Goal: Task Accomplishment & Management: Use online tool/utility

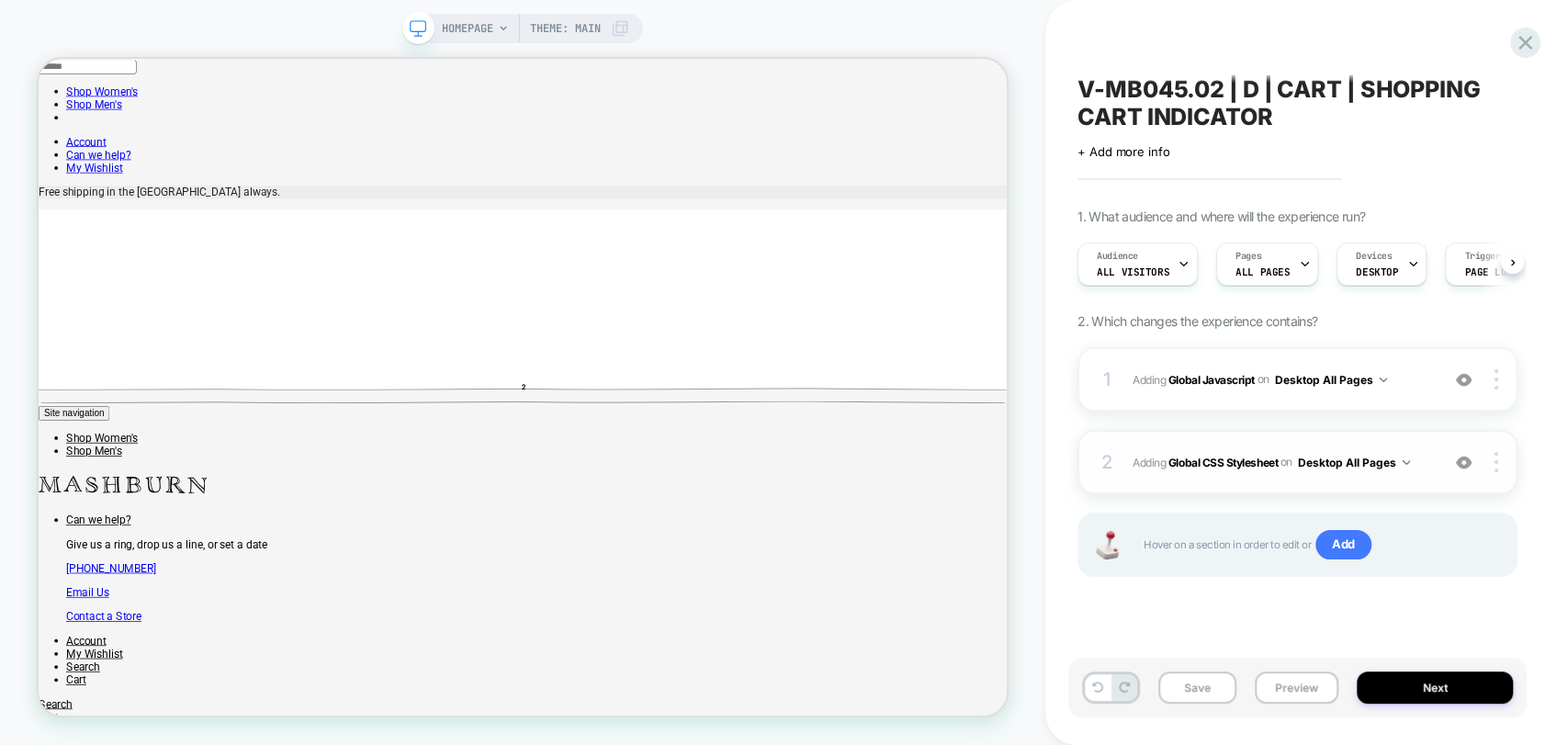
click at [1299, 478] on div "2 Adding Global CSS Stylesheet on Desktop All Pages Add Before Add After Copy t…" at bounding box center [1297, 462] width 440 height 65
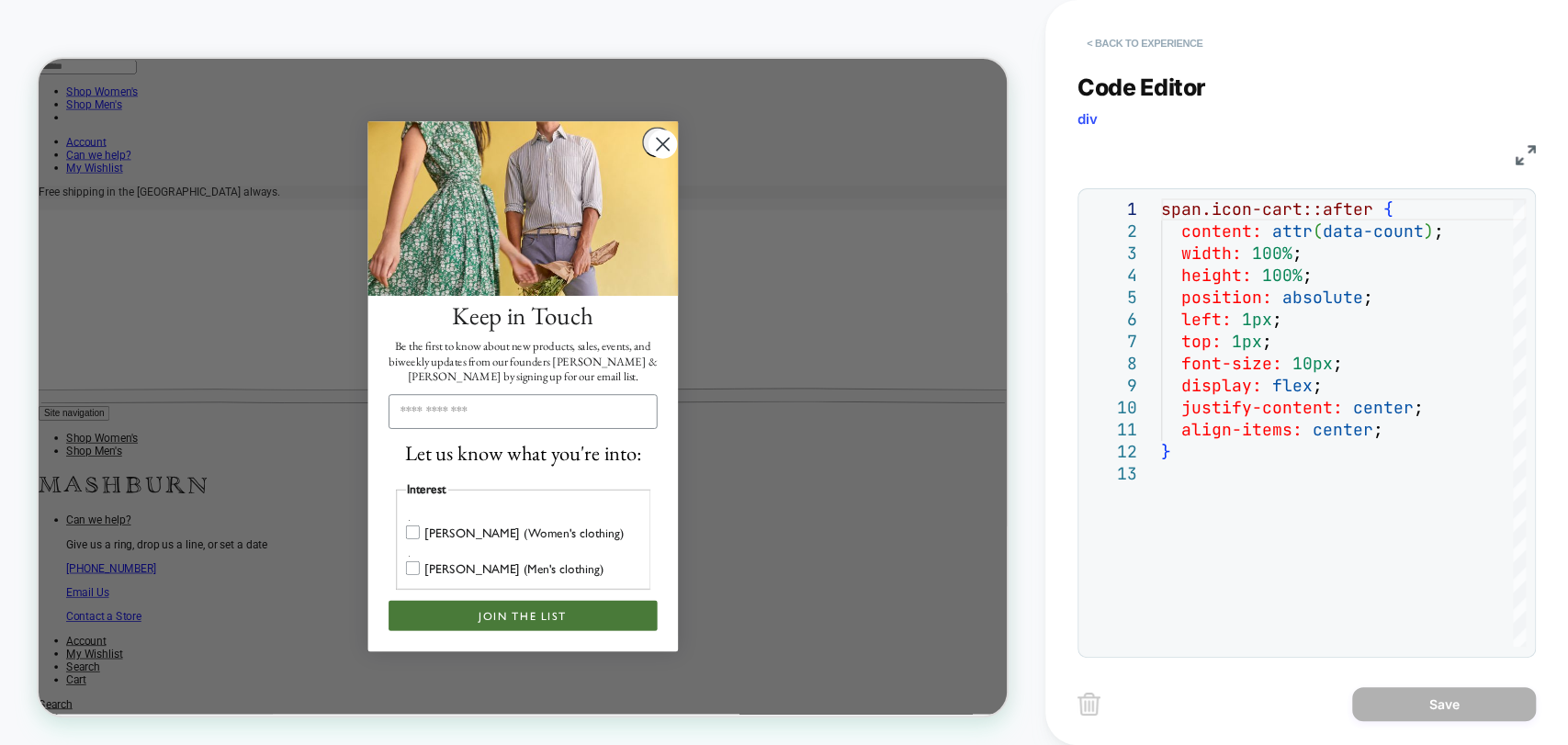
click at [1083, 39] on button "< Back to experience" at bounding box center [1144, 44] width 134 height 30
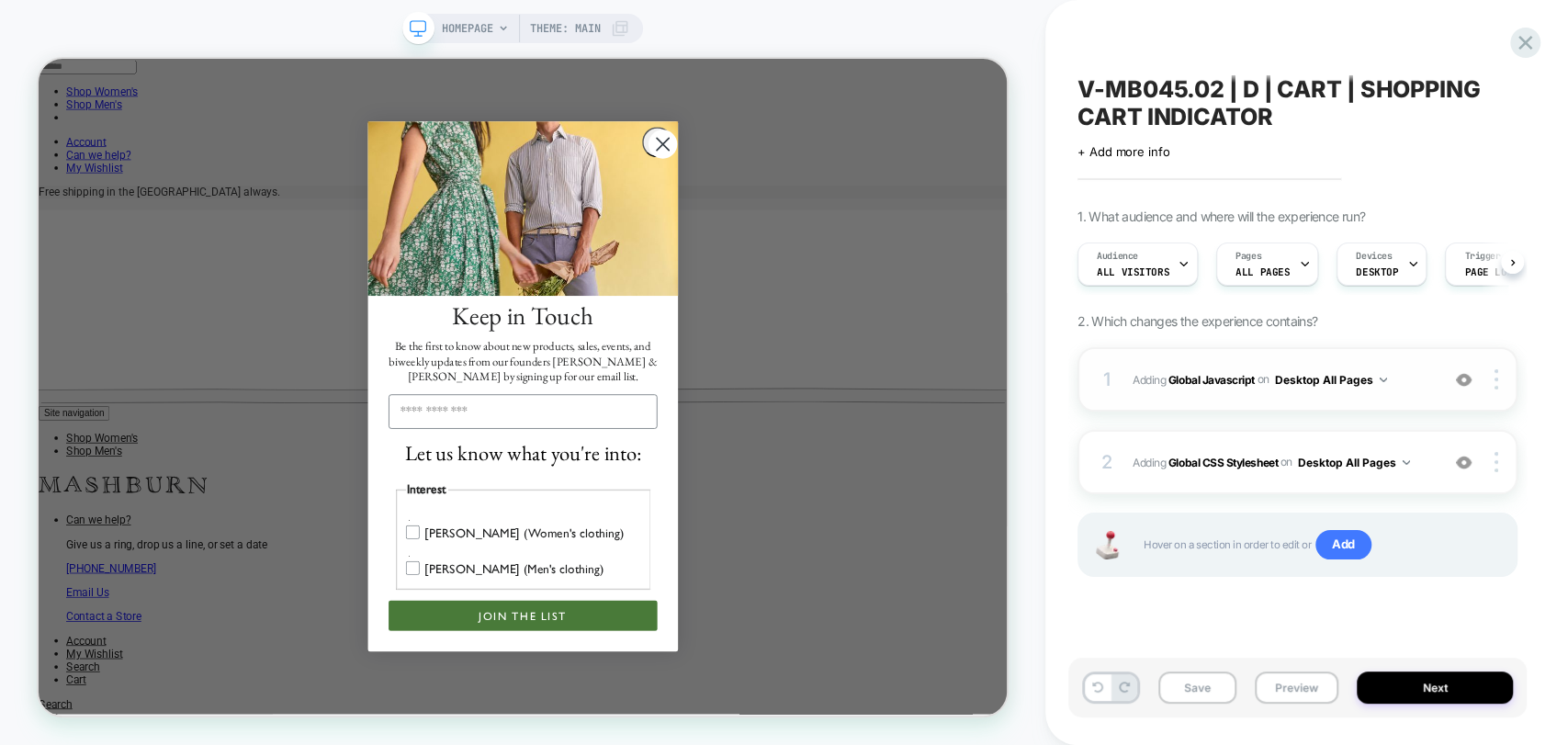
click at [1328, 394] on div "1 Adding Global Javascript on Desktop All Pages Add Before Add After Copy to Mo…" at bounding box center [1297, 379] width 440 height 65
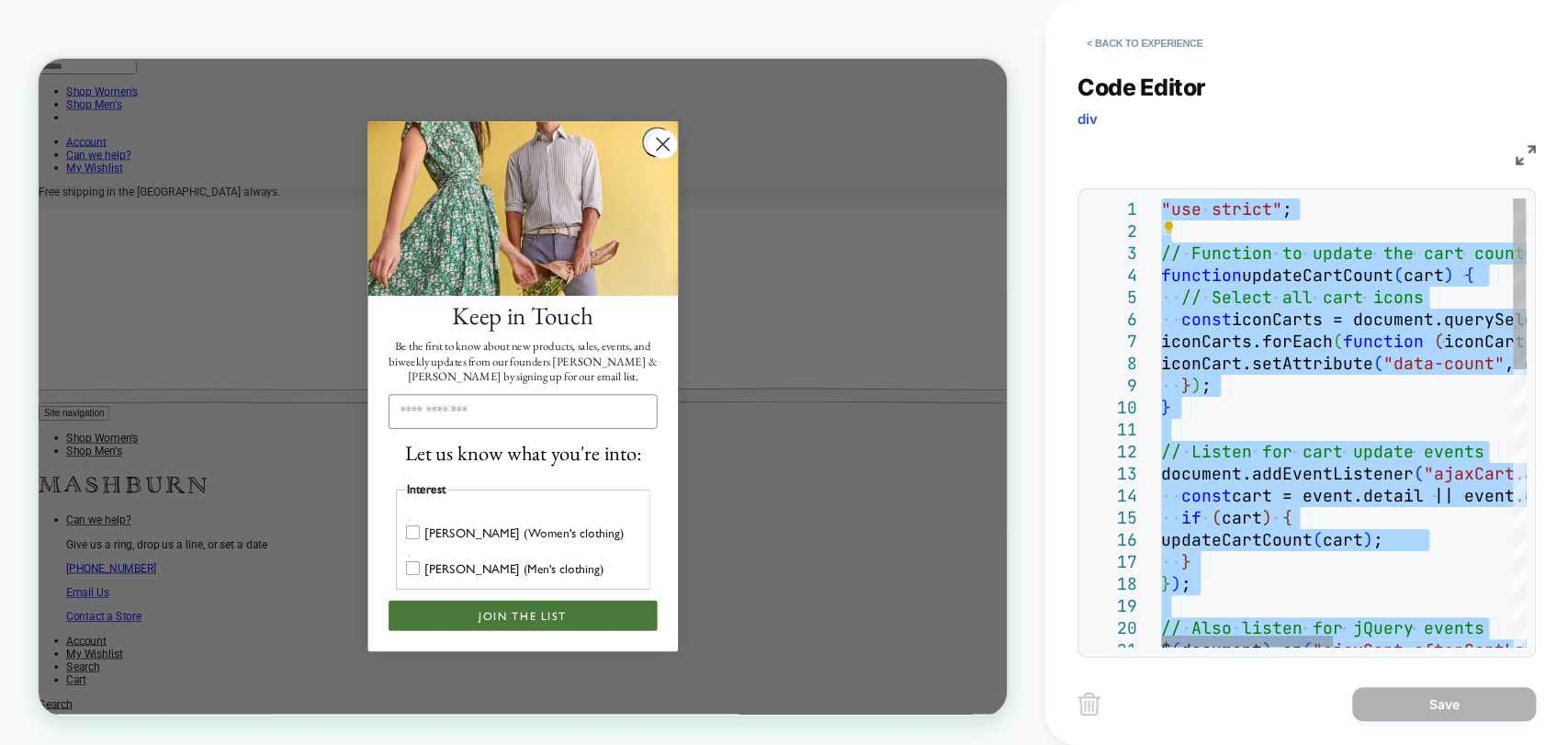
type textarea "**********"
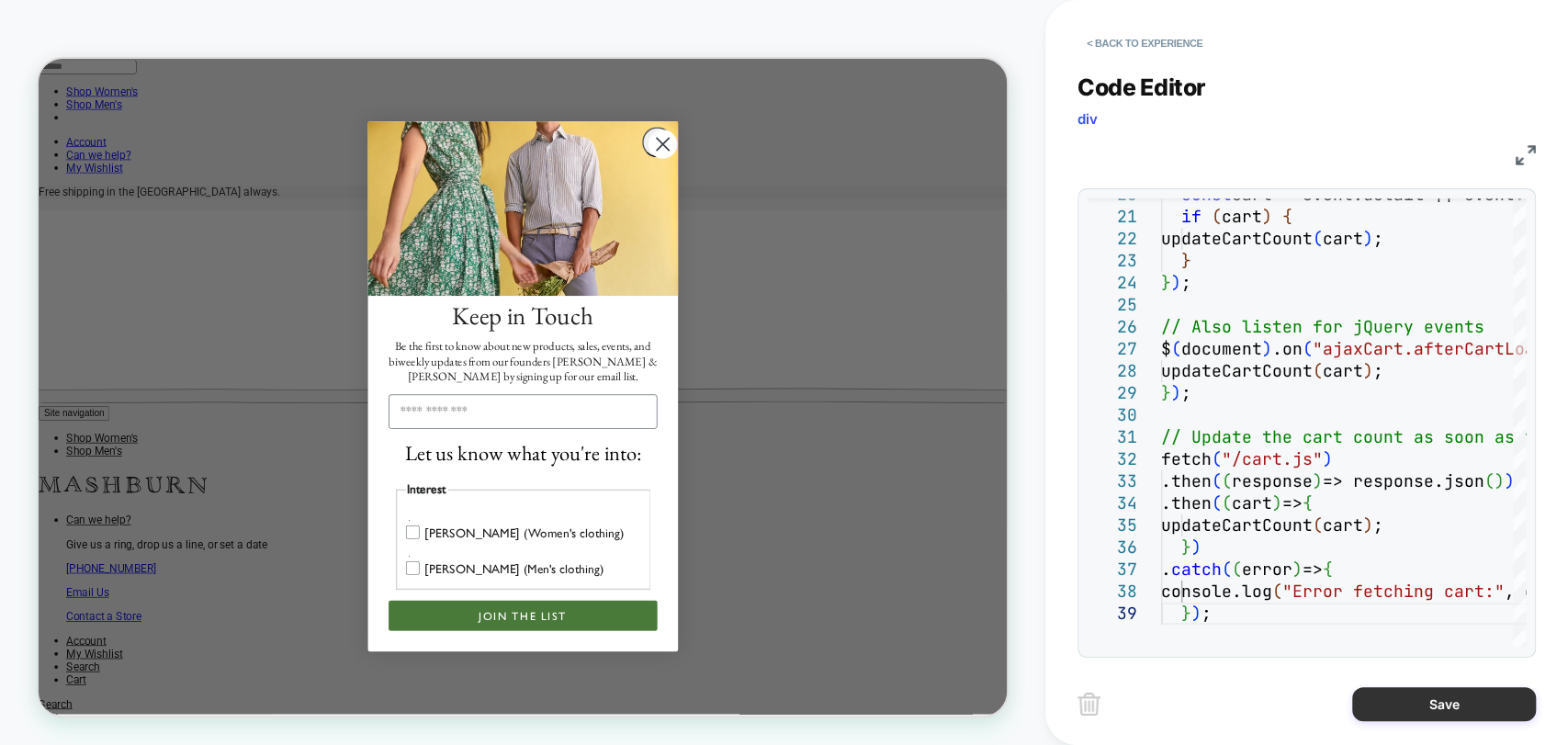
click at [1440, 702] on button "Save" at bounding box center [1444, 703] width 184 height 34
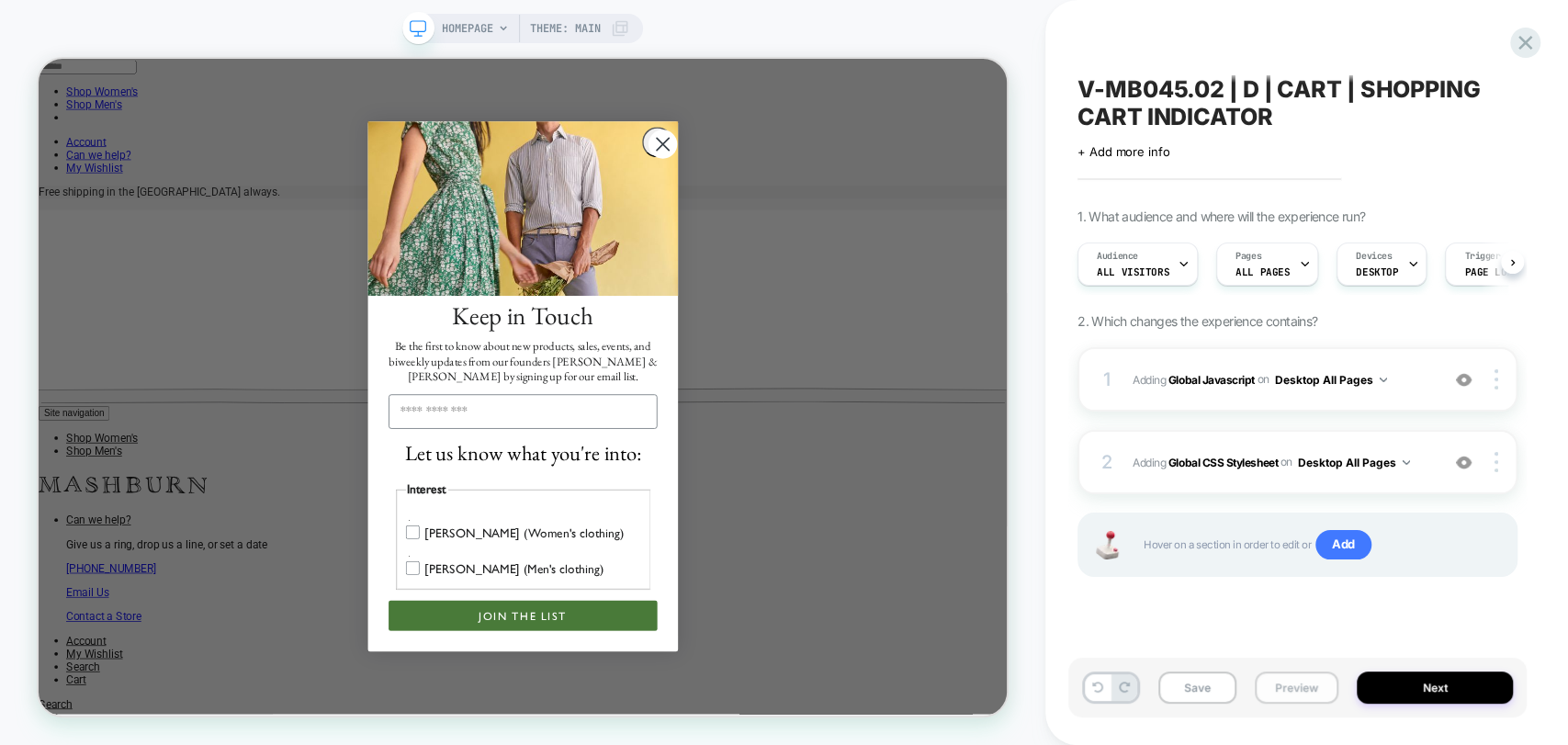
click at [1296, 692] on button "Preview" at bounding box center [1296, 687] width 84 height 32
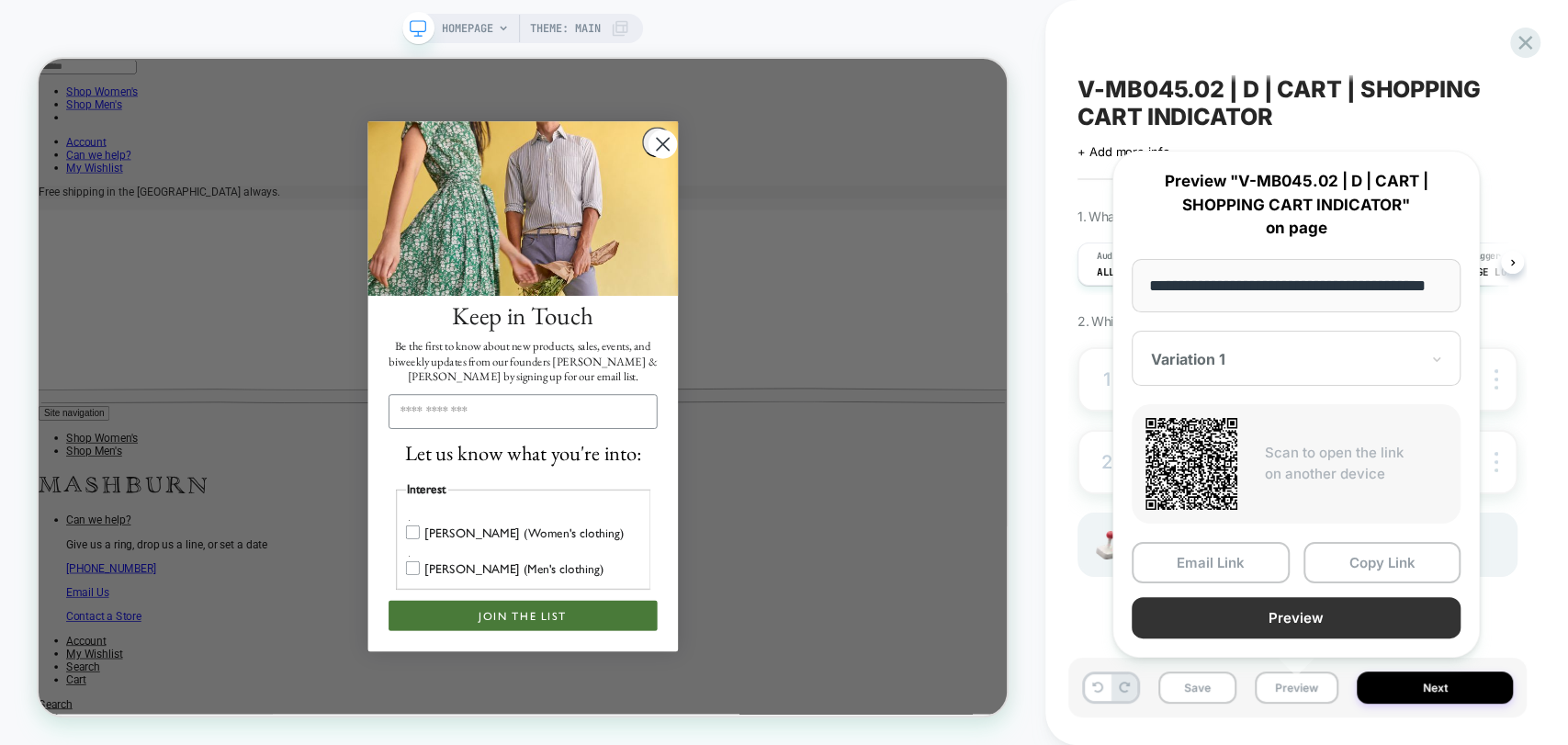
click at [1285, 604] on button "Preview" at bounding box center [1295, 618] width 328 height 42
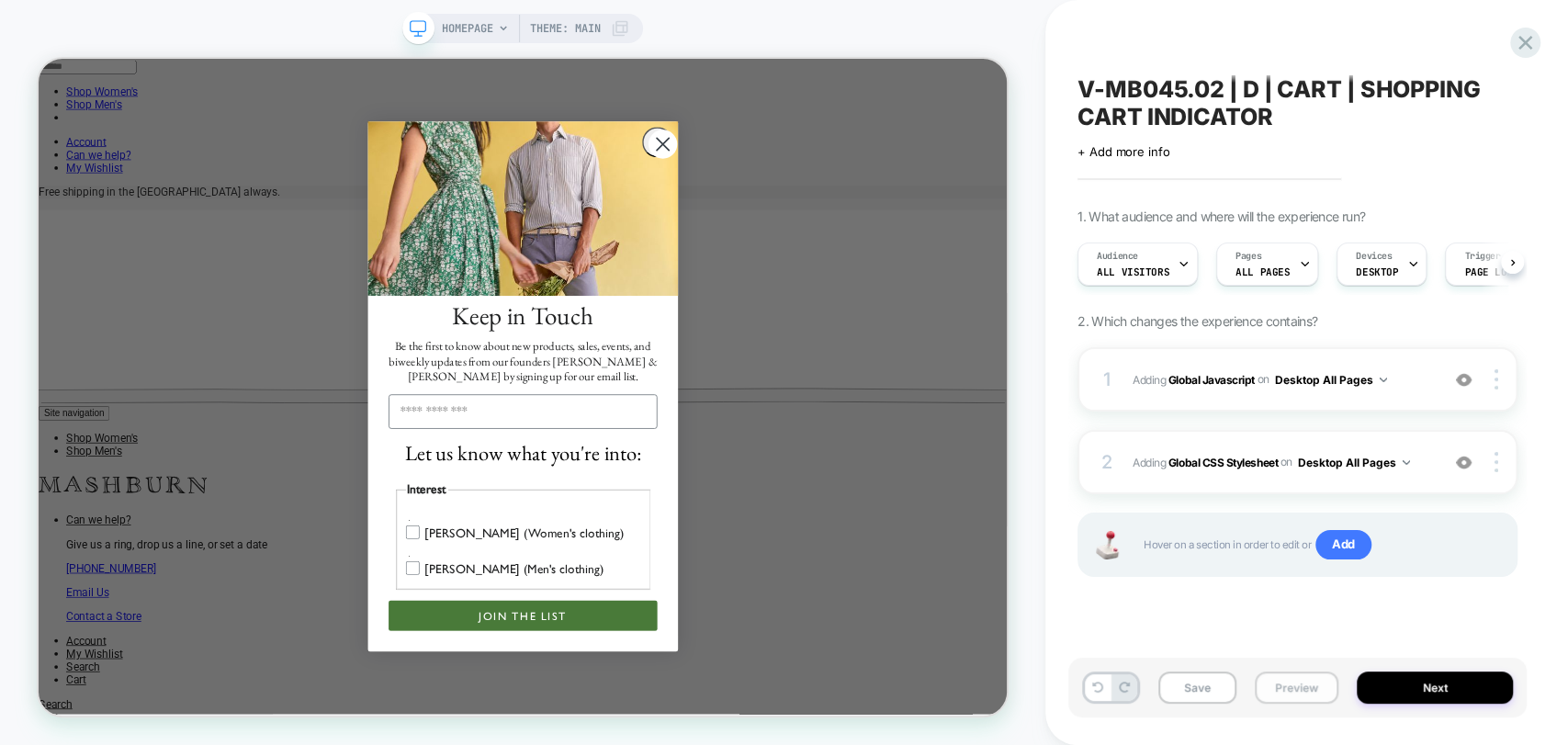
click at [1293, 685] on button "Preview" at bounding box center [1296, 687] width 84 height 32
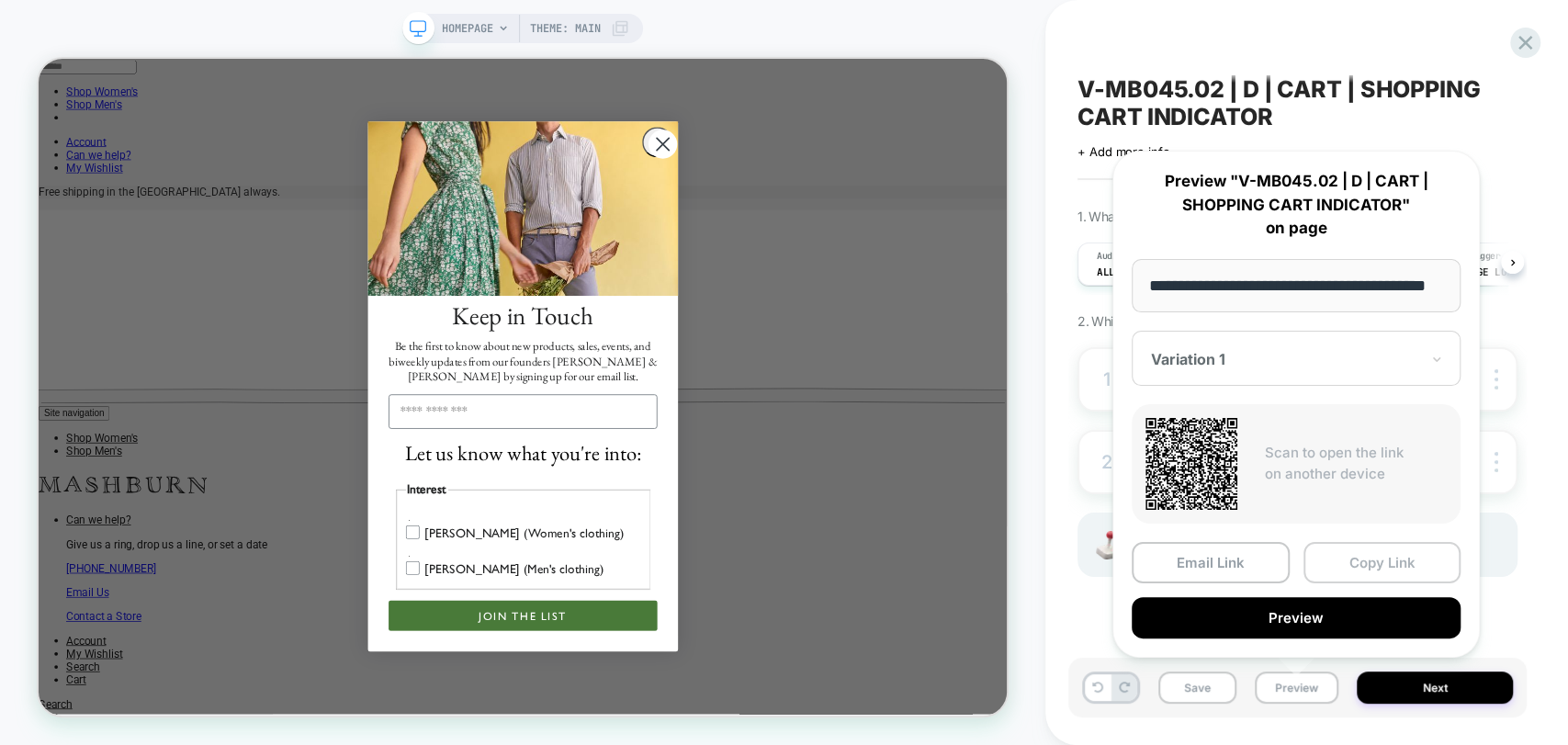
click at [1352, 562] on button "Copy Link" at bounding box center [1382, 563] width 158 height 42
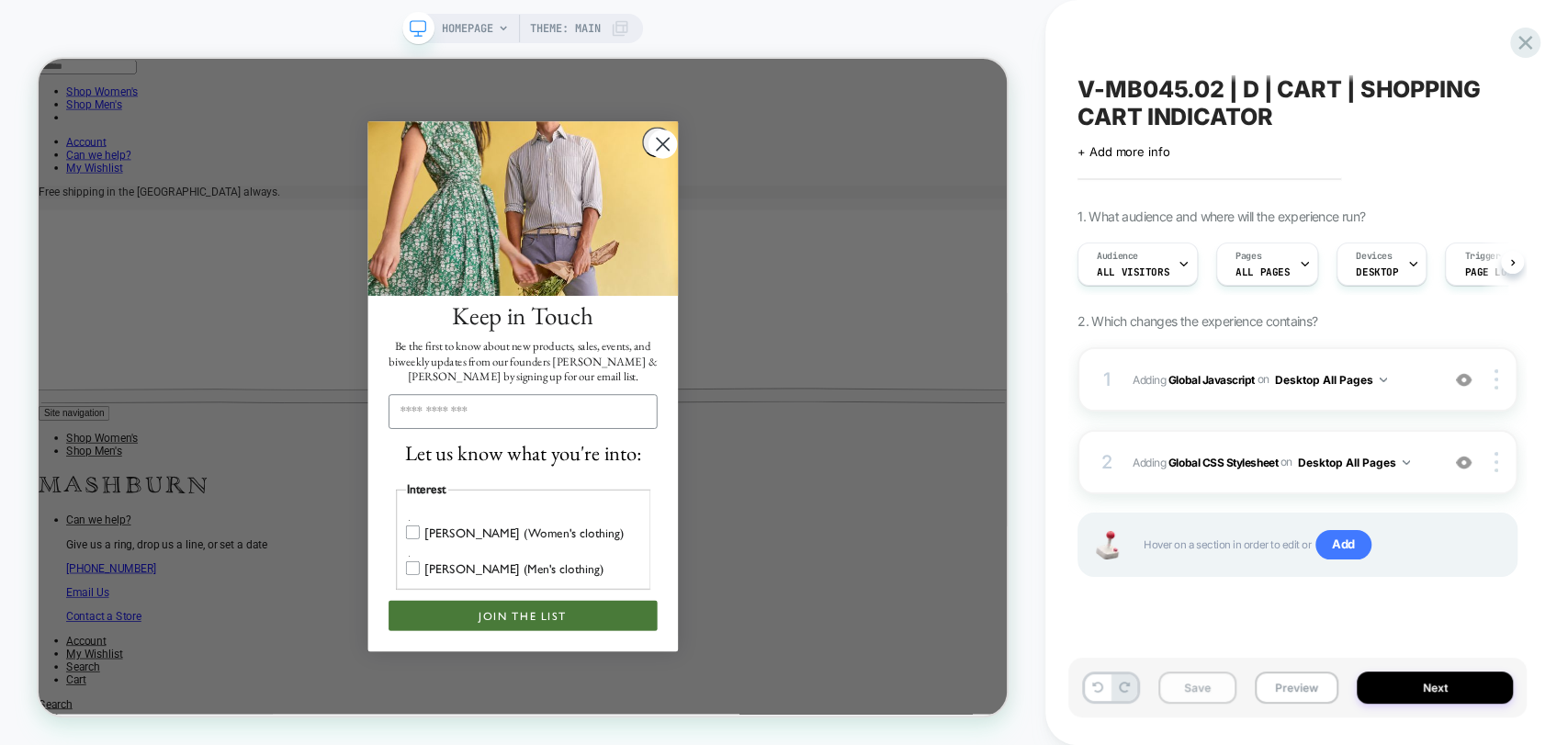
click at [1197, 696] on button "Save" at bounding box center [1197, 687] width 78 height 32
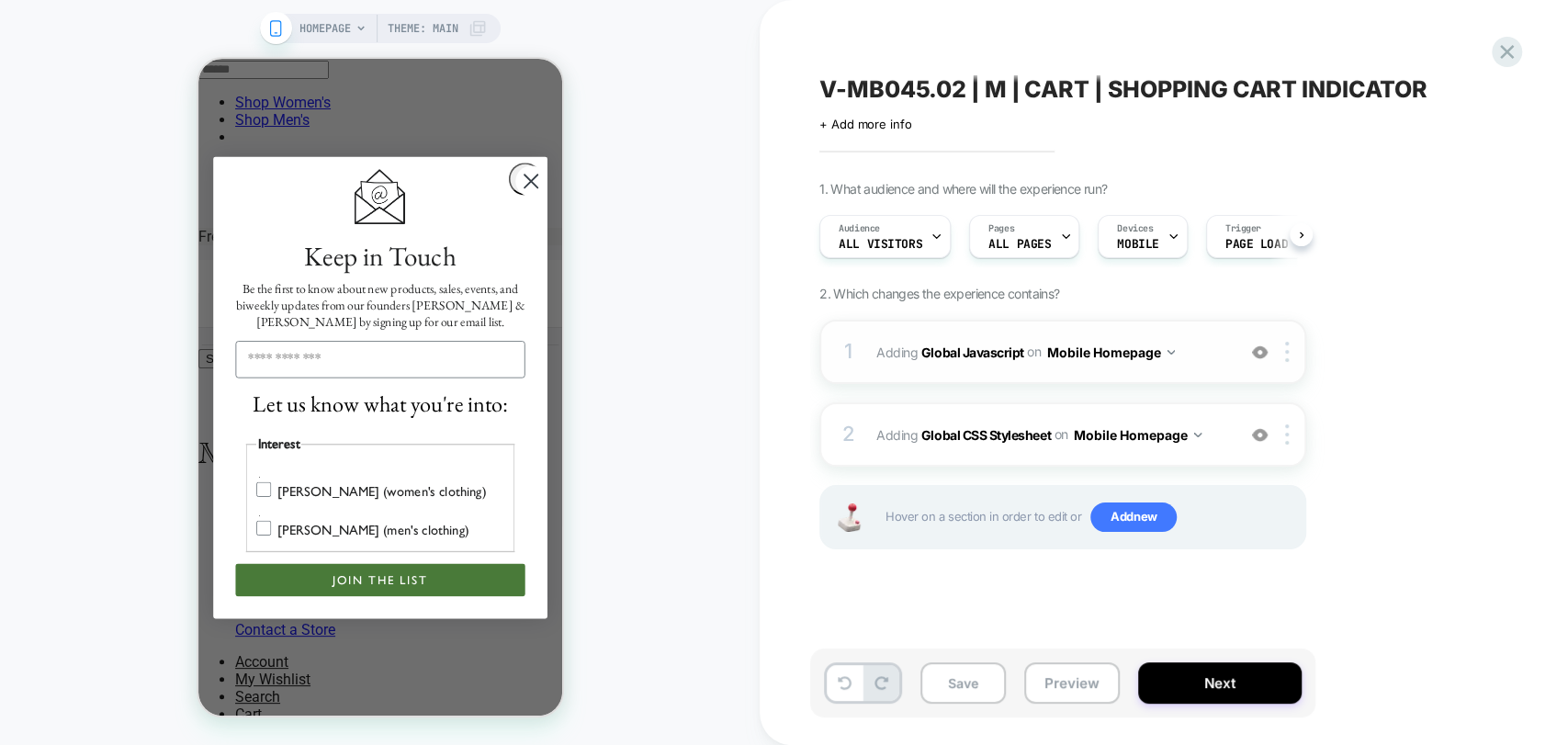
click at [1171, 354] on button "Mobile Homepage" at bounding box center [1109, 352] width 128 height 27
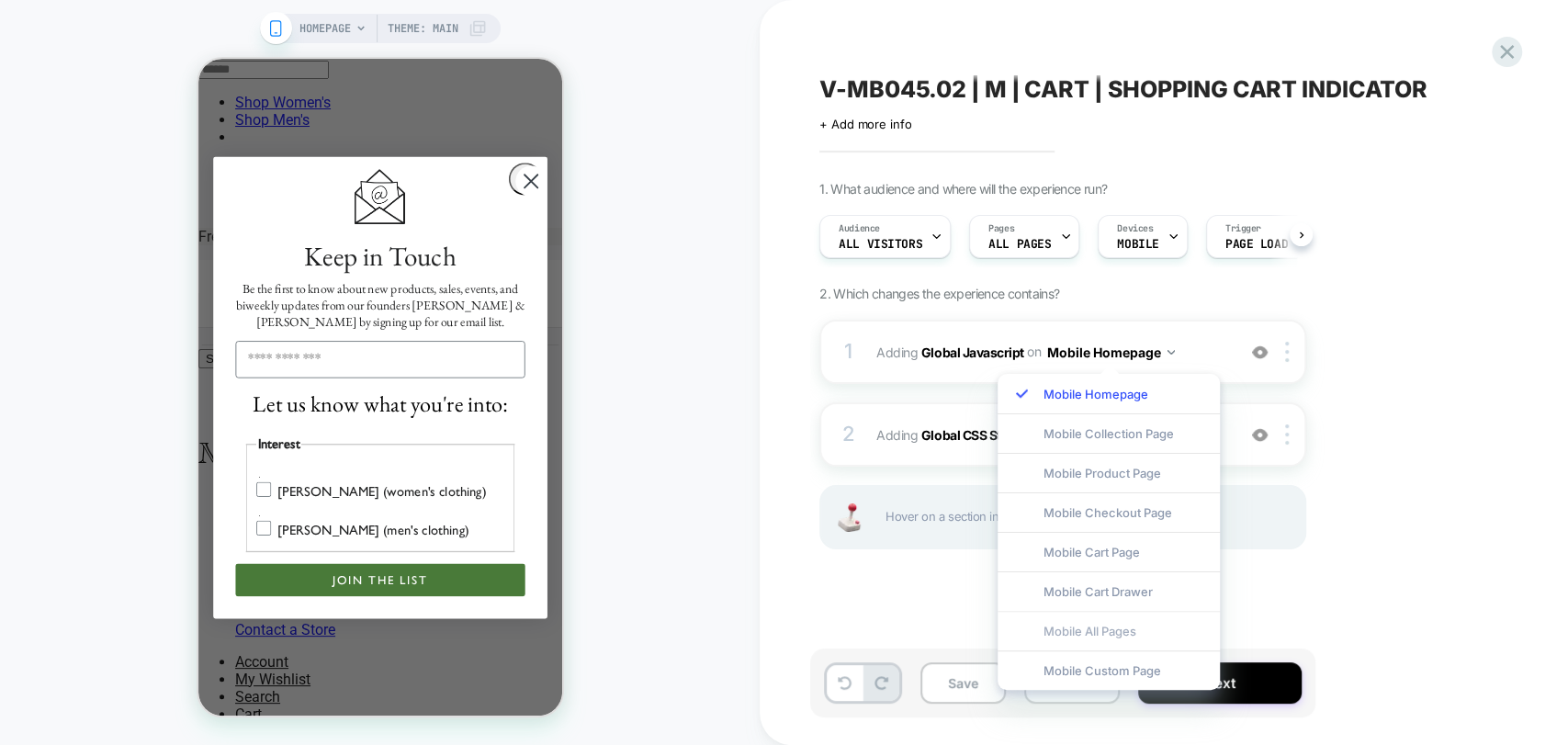
click at [1113, 629] on div "Mobile All Pages" at bounding box center [1107, 631] width 222 height 40
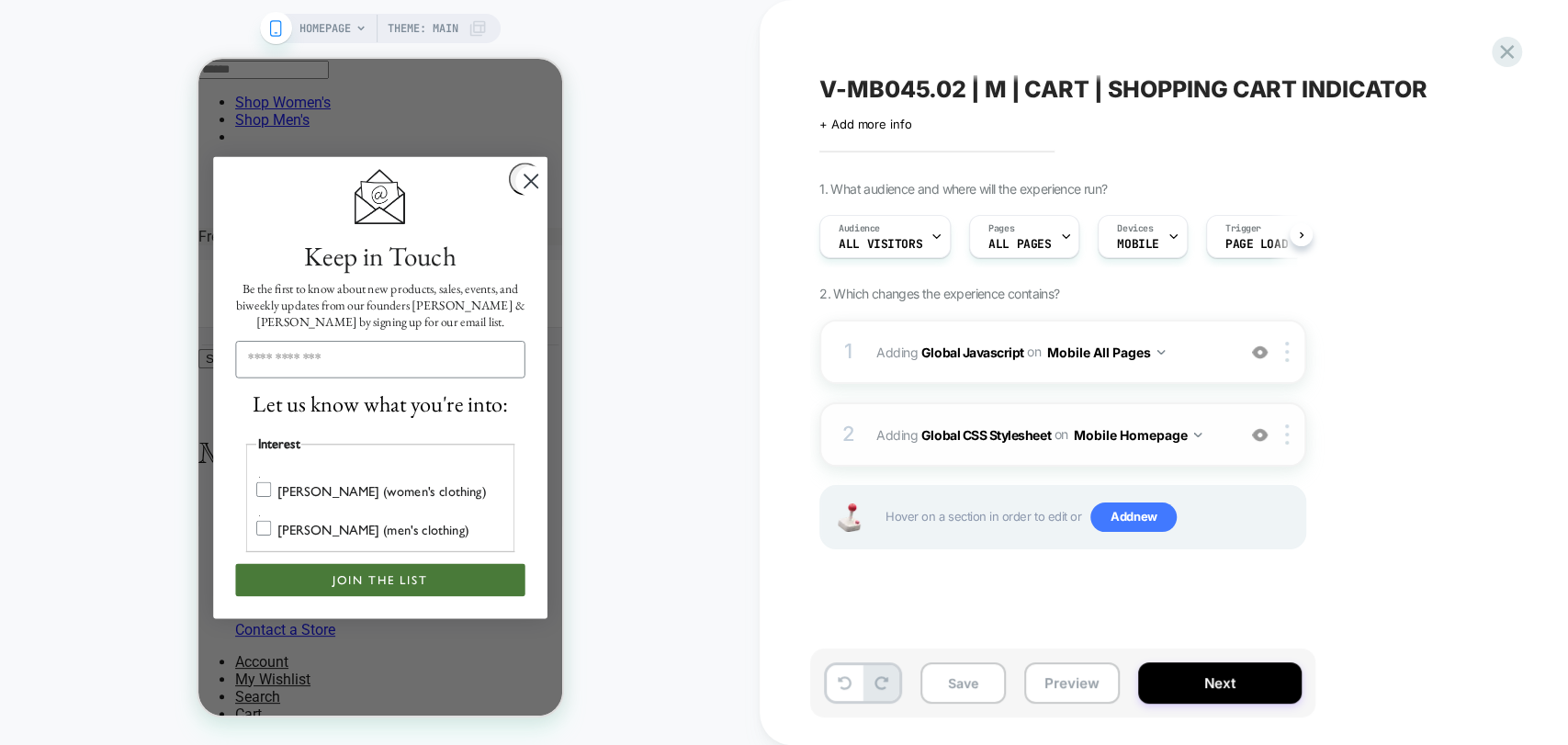
click at [1195, 433] on img at bounding box center [1197, 435] width 7 height 5
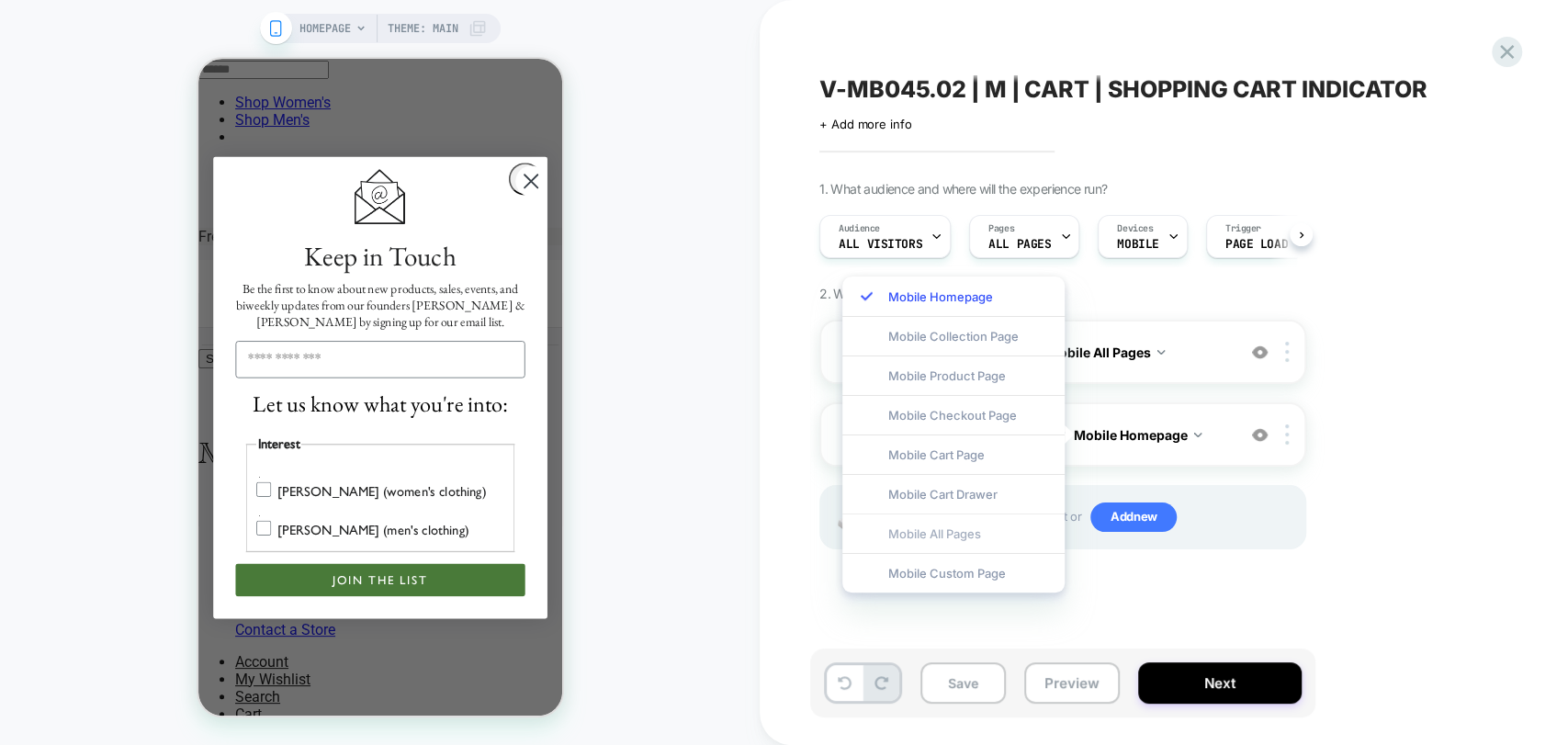
click at [1004, 532] on div "Mobile All Pages" at bounding box center [952, 533] width 222 height 40
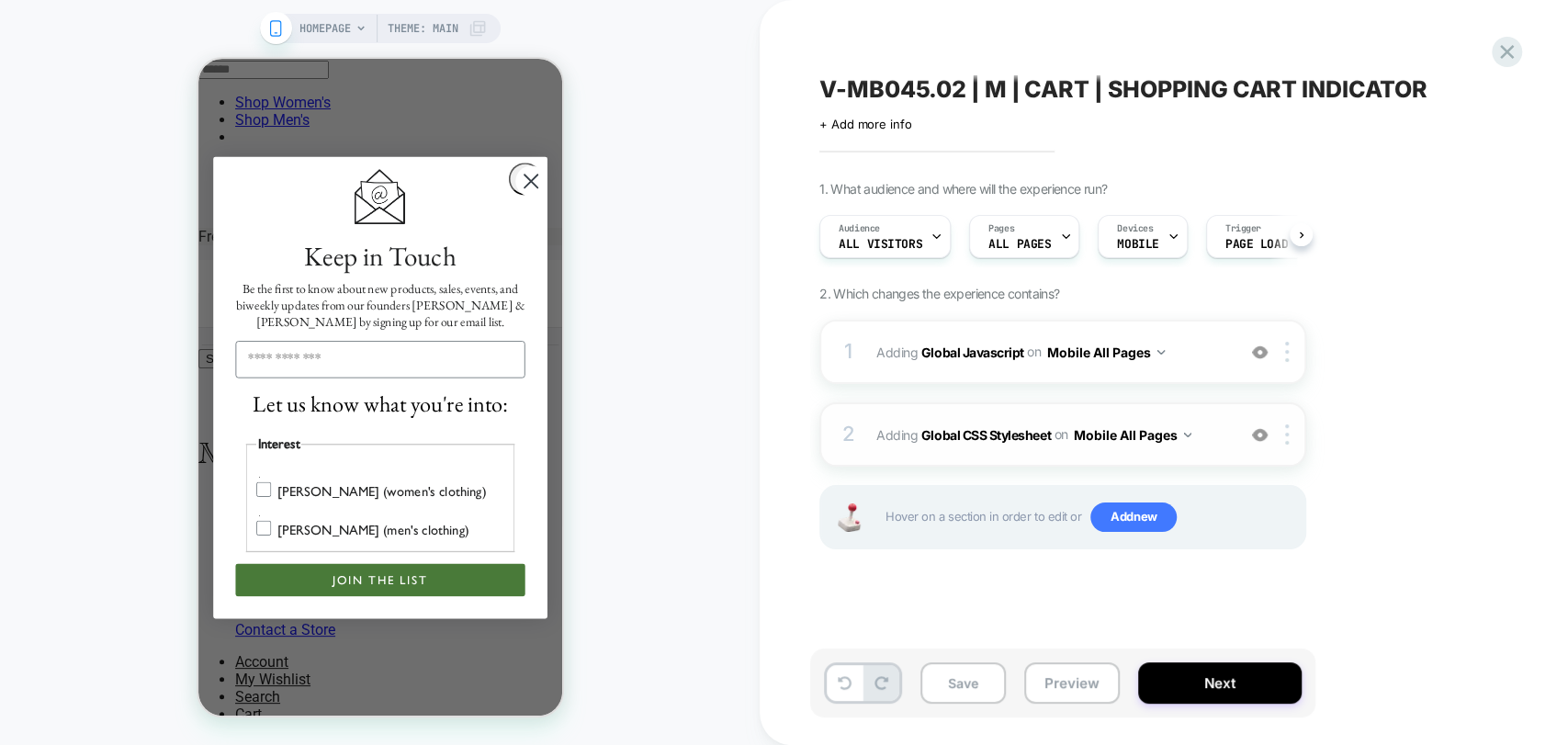
click at [1014, 450] on div "2 Adding Global CSS Stylesheet on Mobile All Pages Add Before Add After Copy to…" at bounding box center [1062, 434] width 487 height 65
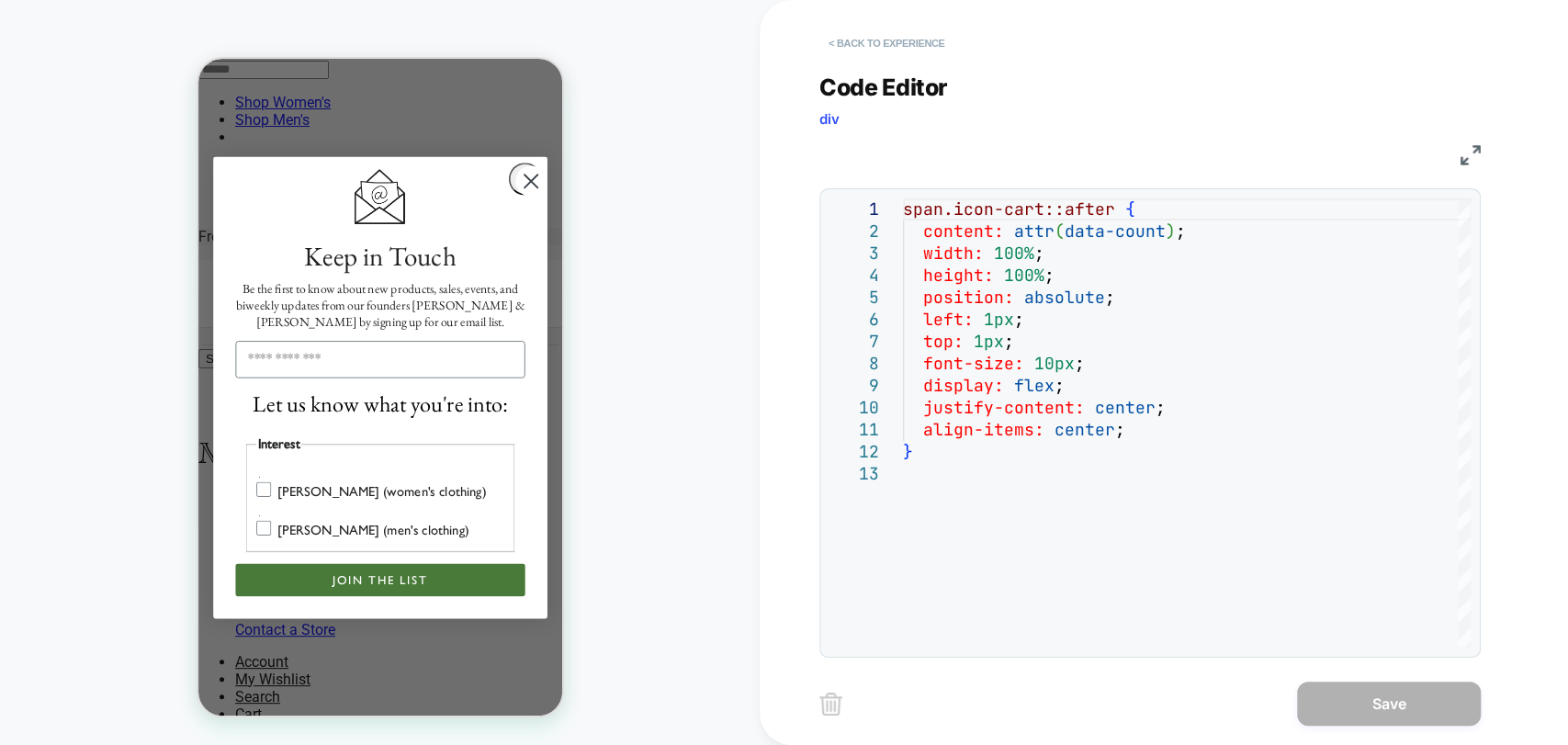
click at [835, 42] on button "< Back to experience" at bounding box center [885, 44] width 134 height 30
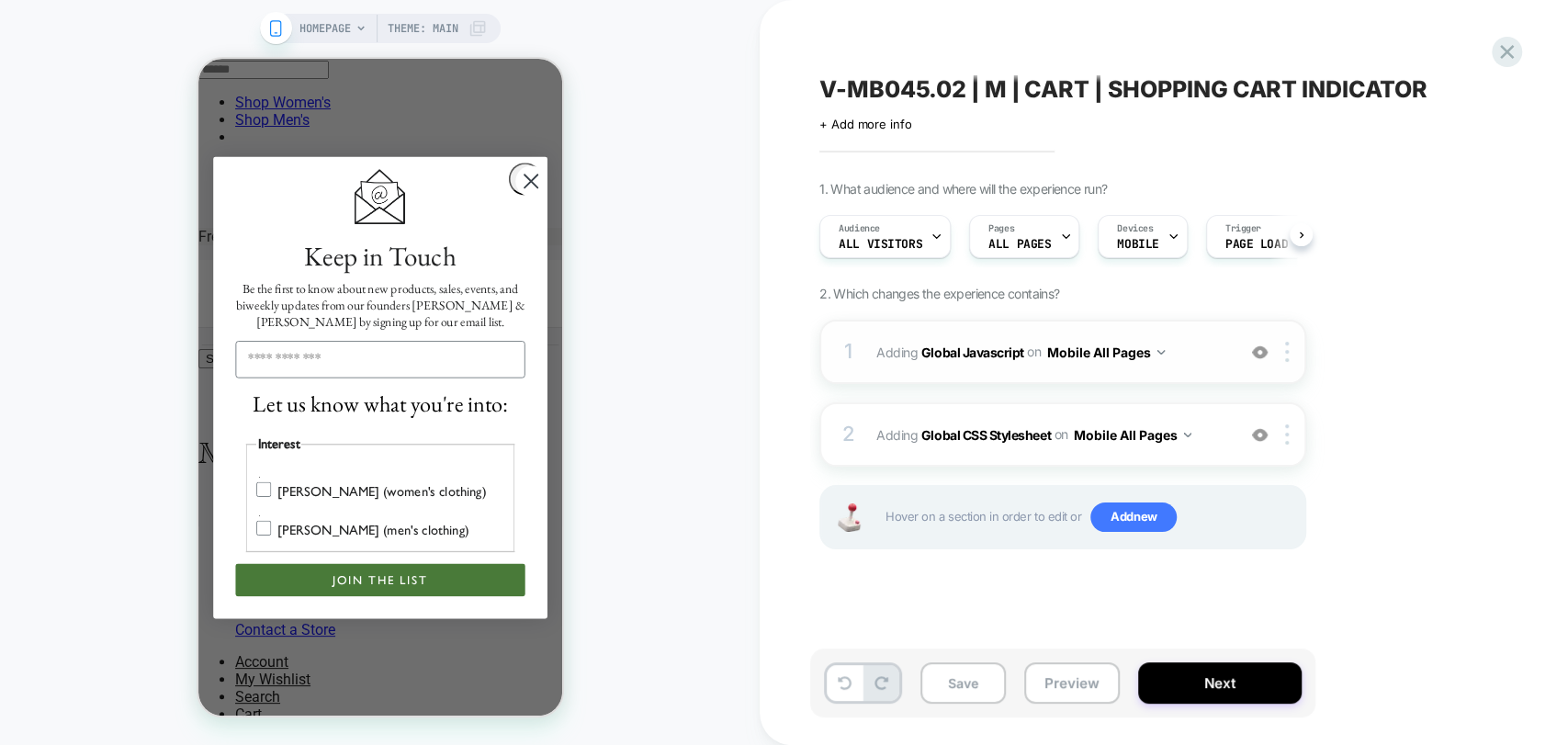
click at [1168, 369] on div "1 Adding Global Javascript on Mobile All Pages Add Before Add After Copy to Des…" at bounding box center [1062, 351] width 487 height 65
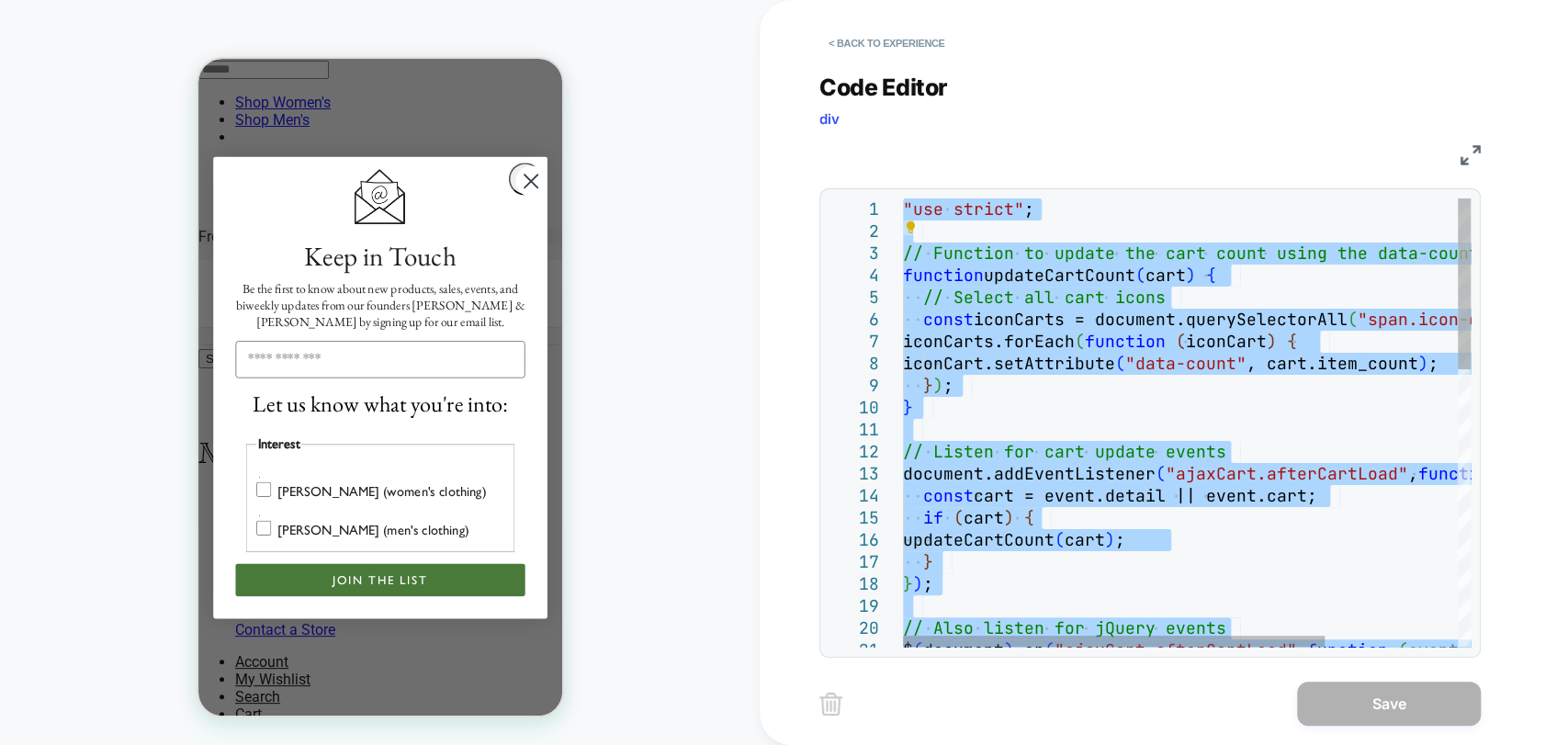
type textarea "**********"
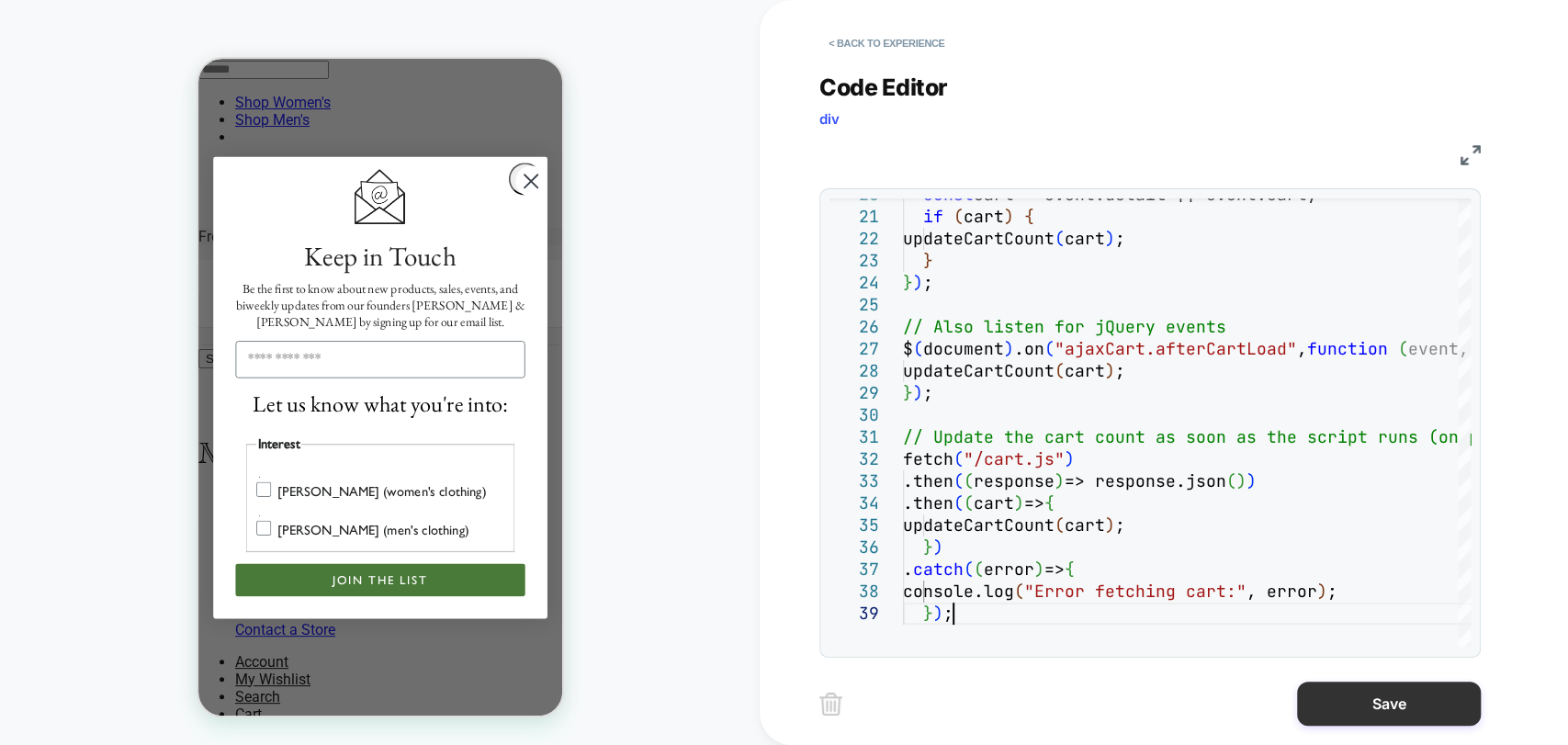
click at [1388, 701] on button "Save" at bounding box center [1388, 703] width 184 height 44
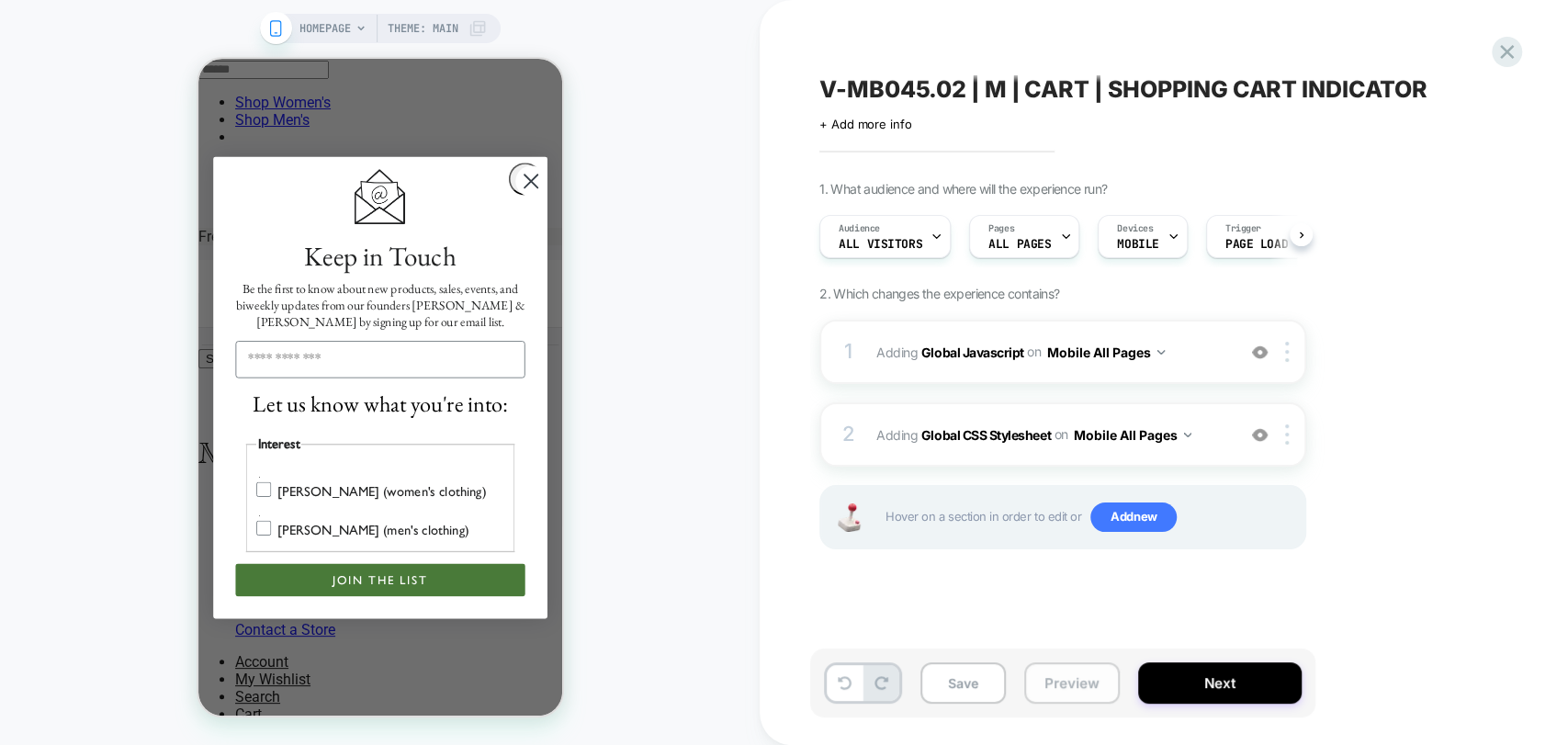
click at [1044, 676] on button "Preview" at bounding box center [1072, 682] width 96 height 42
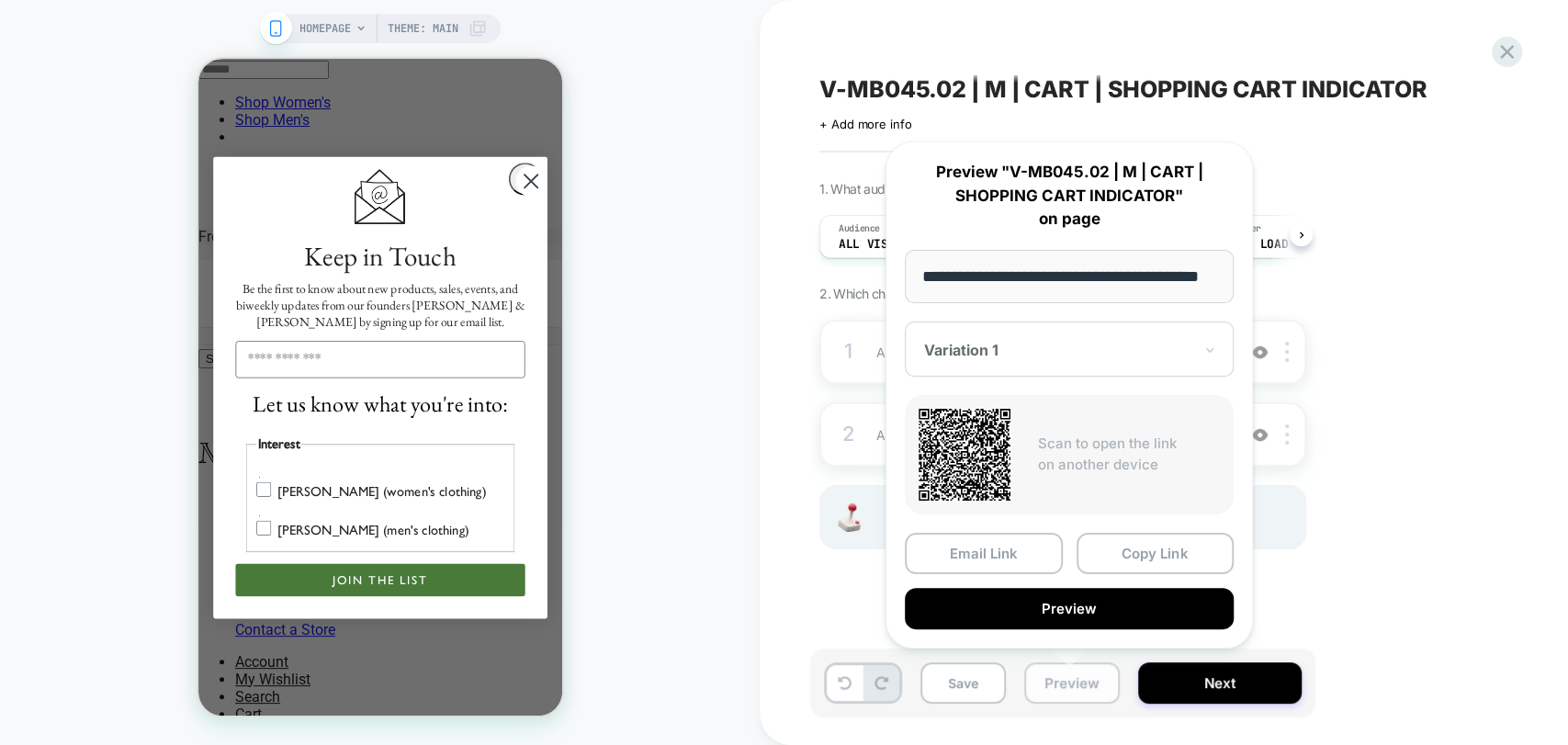
scroll to position [0, 58]
click at [1138, 561] on button "Copy Link" at bounding box center [1155, 553] width 158 height 42
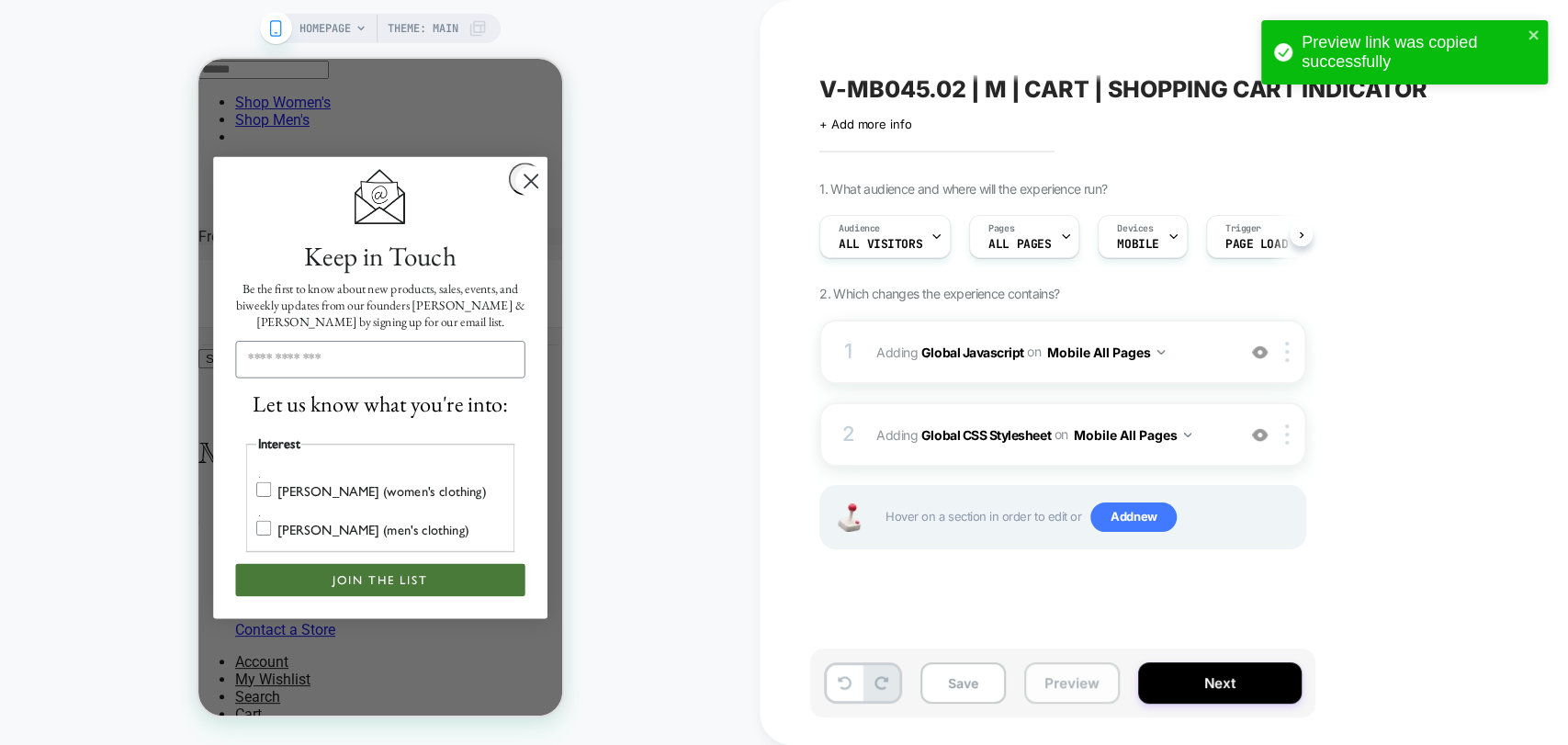
click at [1064, 690] on button "Preview" at bounding box center [1072, 682] width 96 height 42
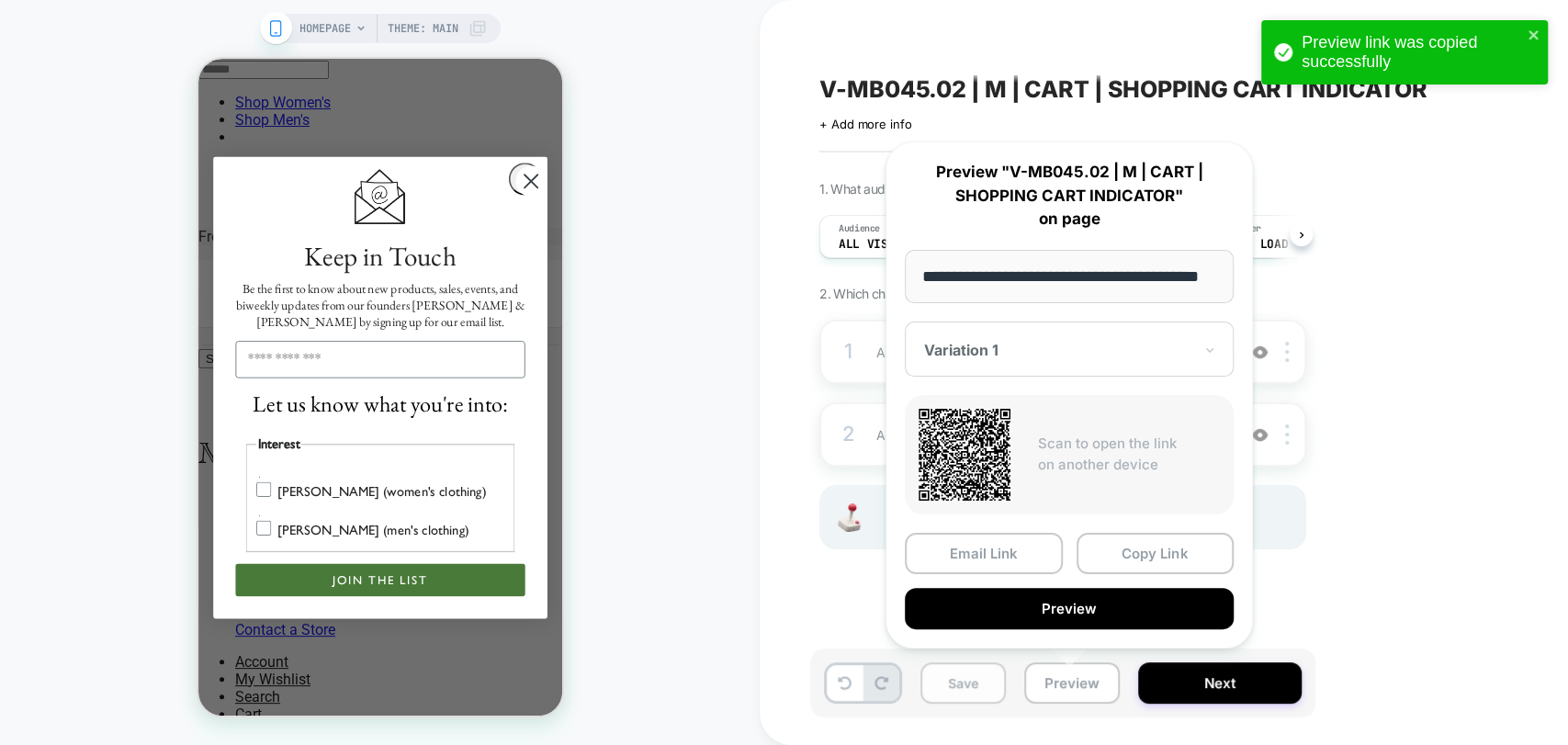
click at [943, 681] on button "Save" at bounding box center [963, 682] width 86 height 42
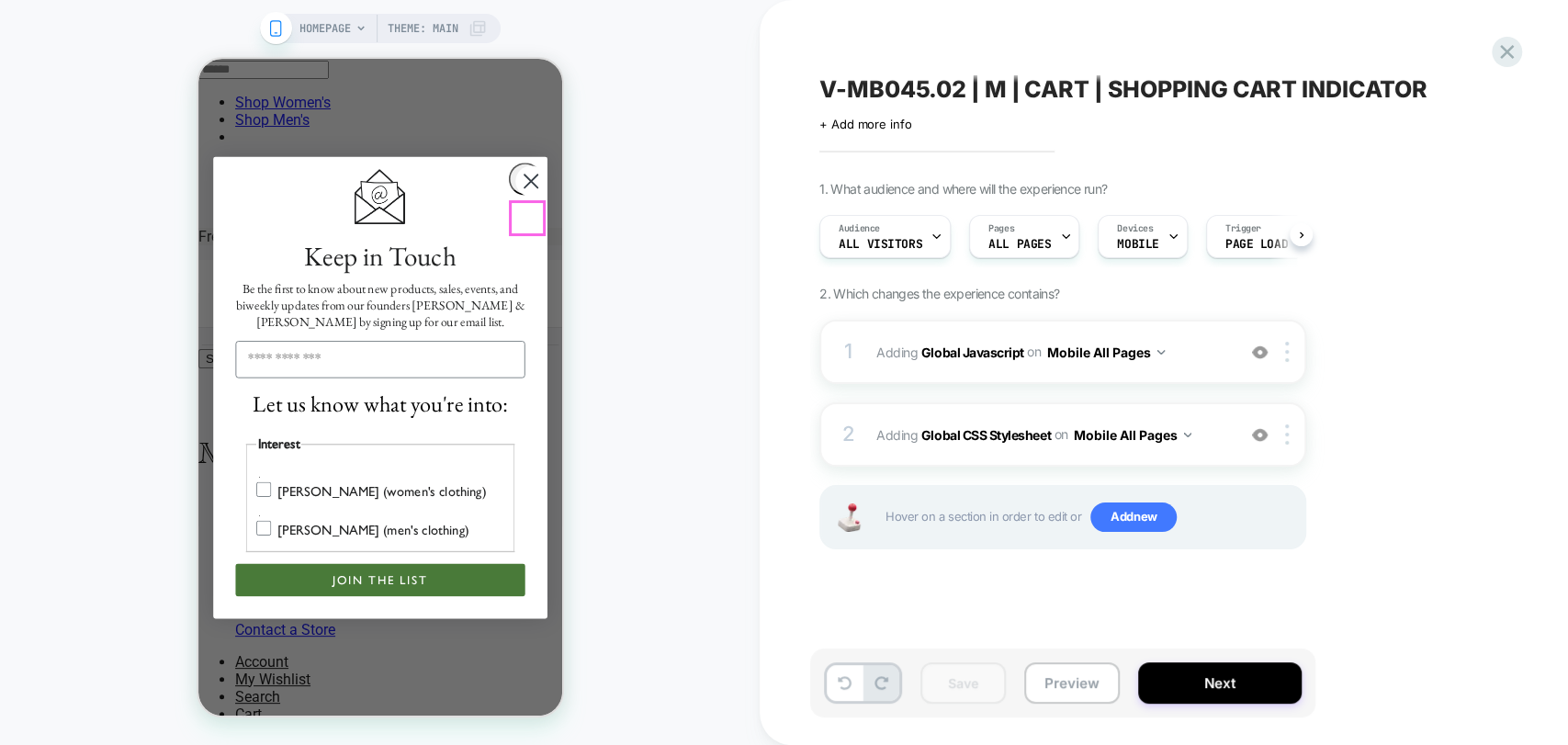
click at [514, 197] on circle "Close dialog" at bounding box center [529, 180] width 31 height 31
